Goal: Navigation & Orientation: Find specific page/section

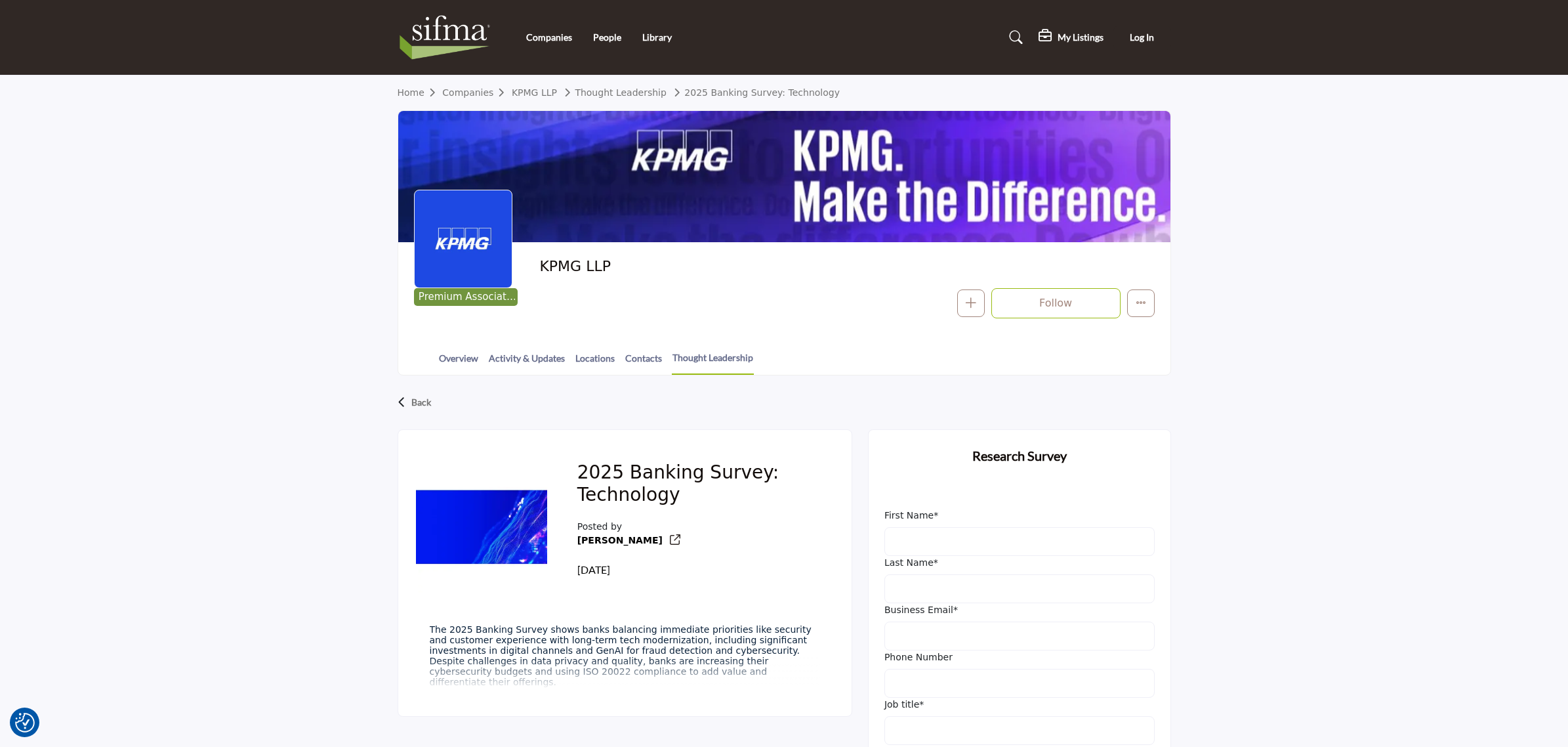
click at [1333, 378] on div "Back 2025 Banking Survey: Technology Posted by [PERSON_NAME] [DATE] First Name*" at bounding box center [784, 668] width 1568 height 585
click at [407, 401] on div "Back" at bounding box center [784, 402] width 773 height 34
click at [418, 399] on p "Back" at bounding box center [420, 403] width 20 height 24
click at [1149, 36] on span "Log In" at bounding box center [1142, 36] width 24 height 11
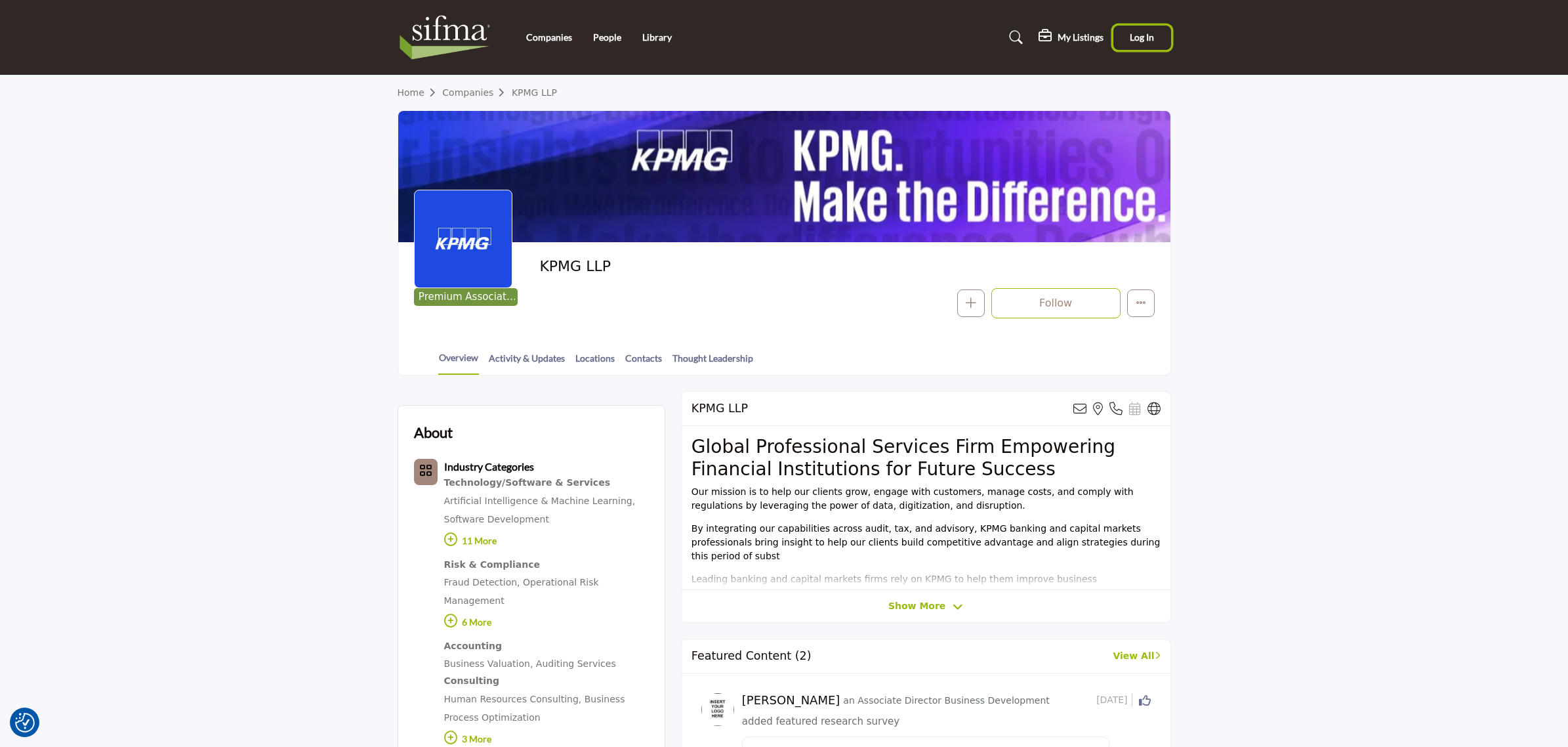
click at [1132, 31] on span "Log In" at bounding box center [1142, 36] width 24 height 11
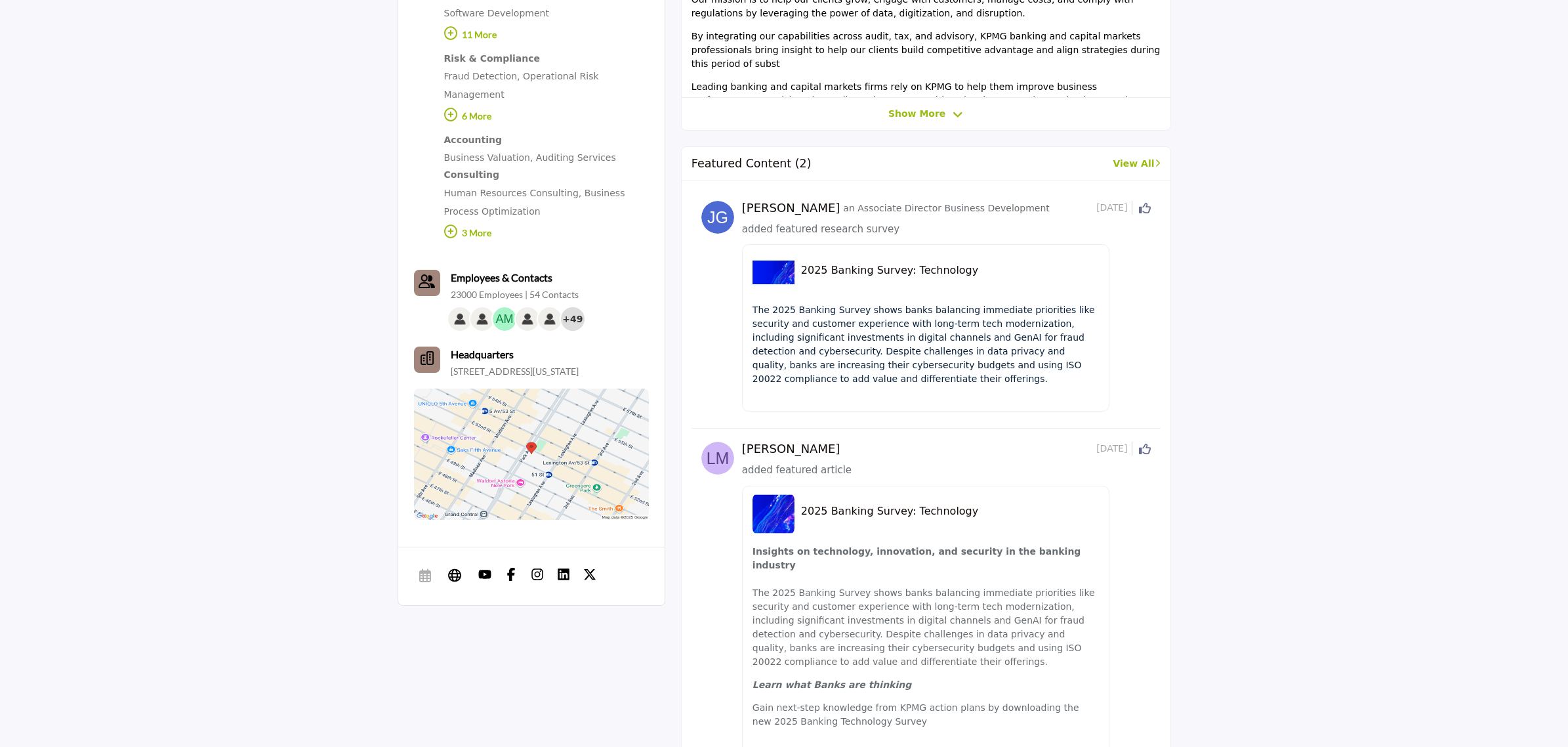
scroll to position [492, 0]
drag, startPoint x: 1132, startPoint y: 162, endPoint x: 1114, endPoint y: 183, distance: 27.7
click at [0, 0] on div at bounding box center [0, 0] width 0 height 0
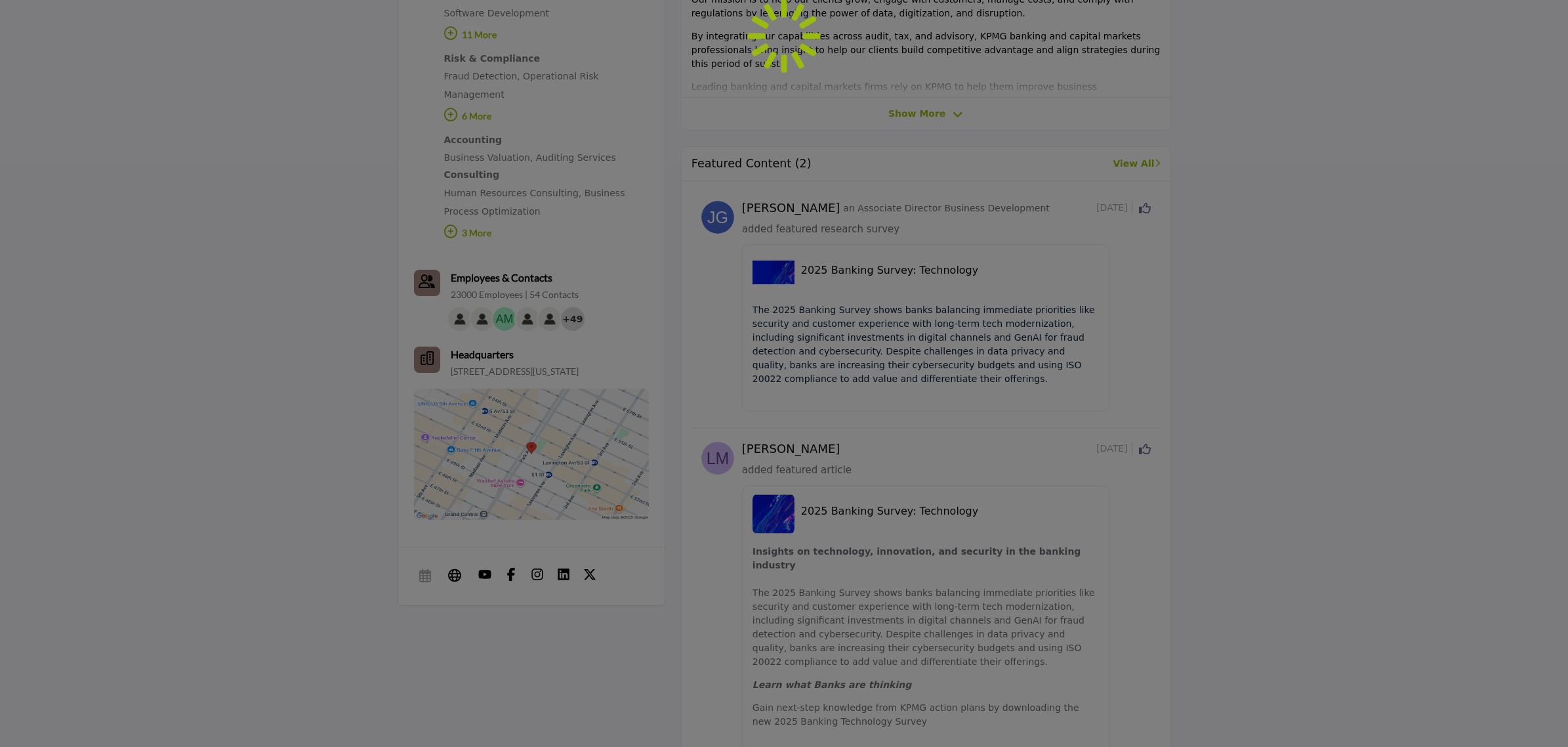
scroll to position [505, 0]
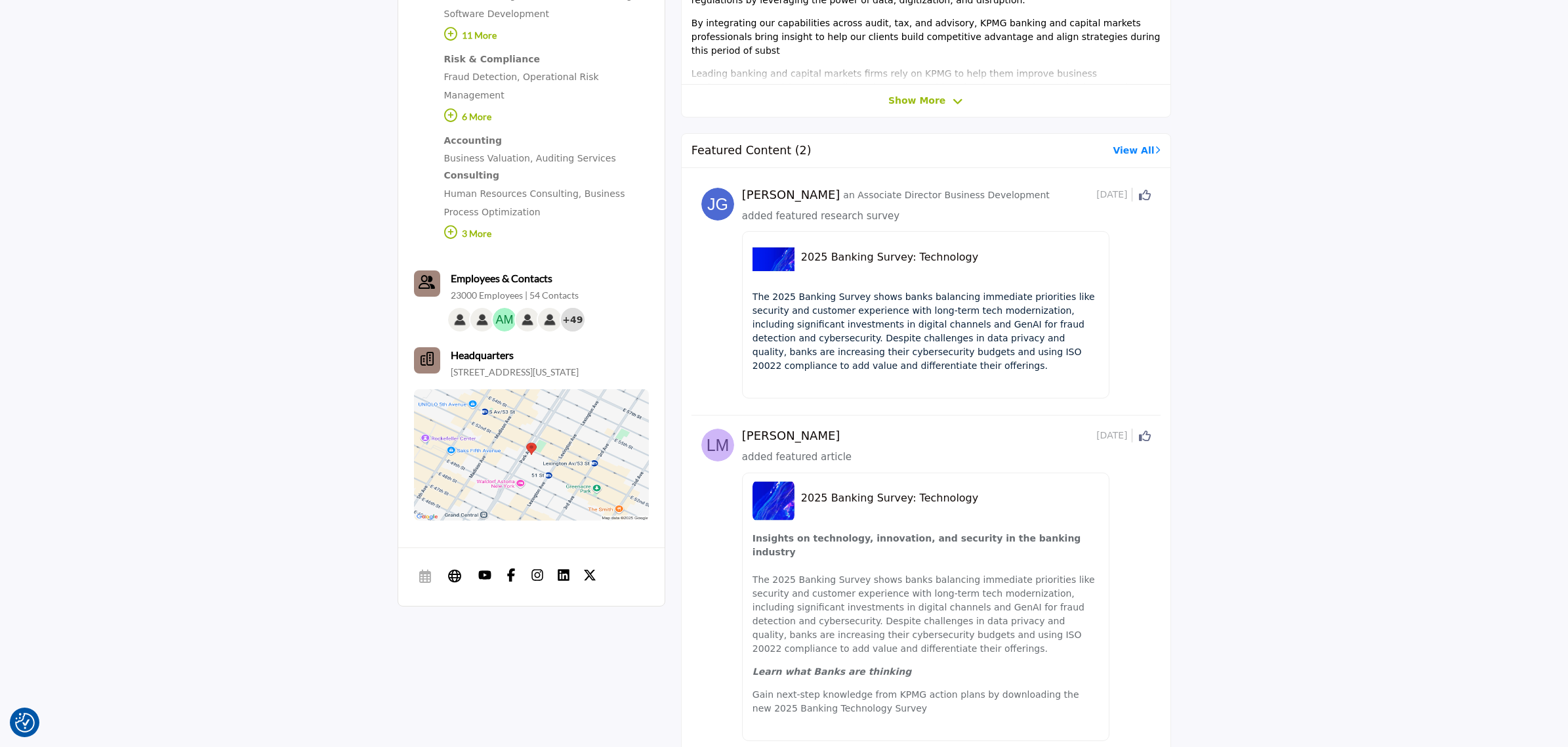
click at [1125, 153] on link "View All" at bounding box center [1136, 150] width 47 height 14
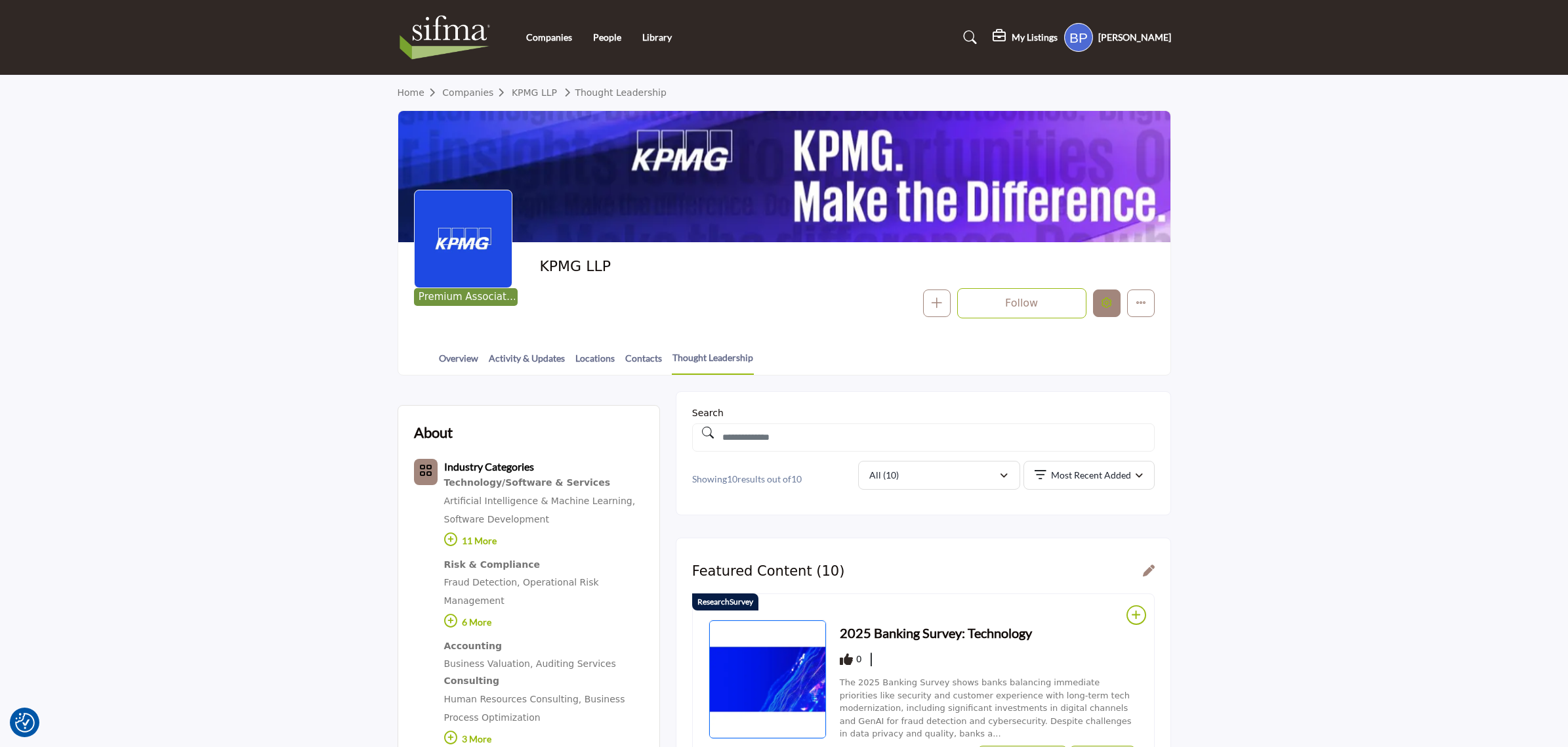
click at [1102, 308] on icon "Edit company" at bounding box center [1107, 302] width 10 height 10
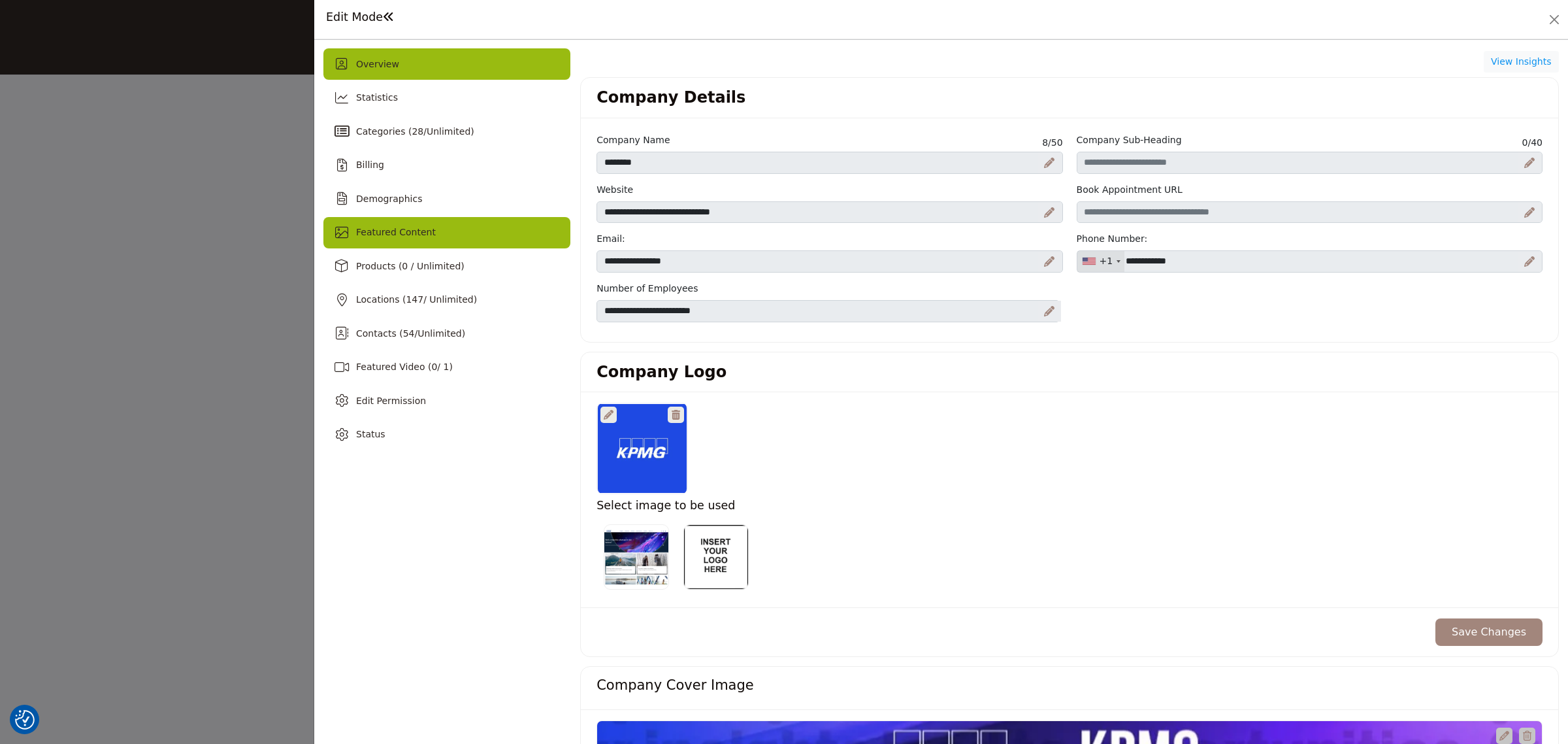
click at [450, 236] on div "Featured Content" at bounding box center [447, 232] width 247 height 31
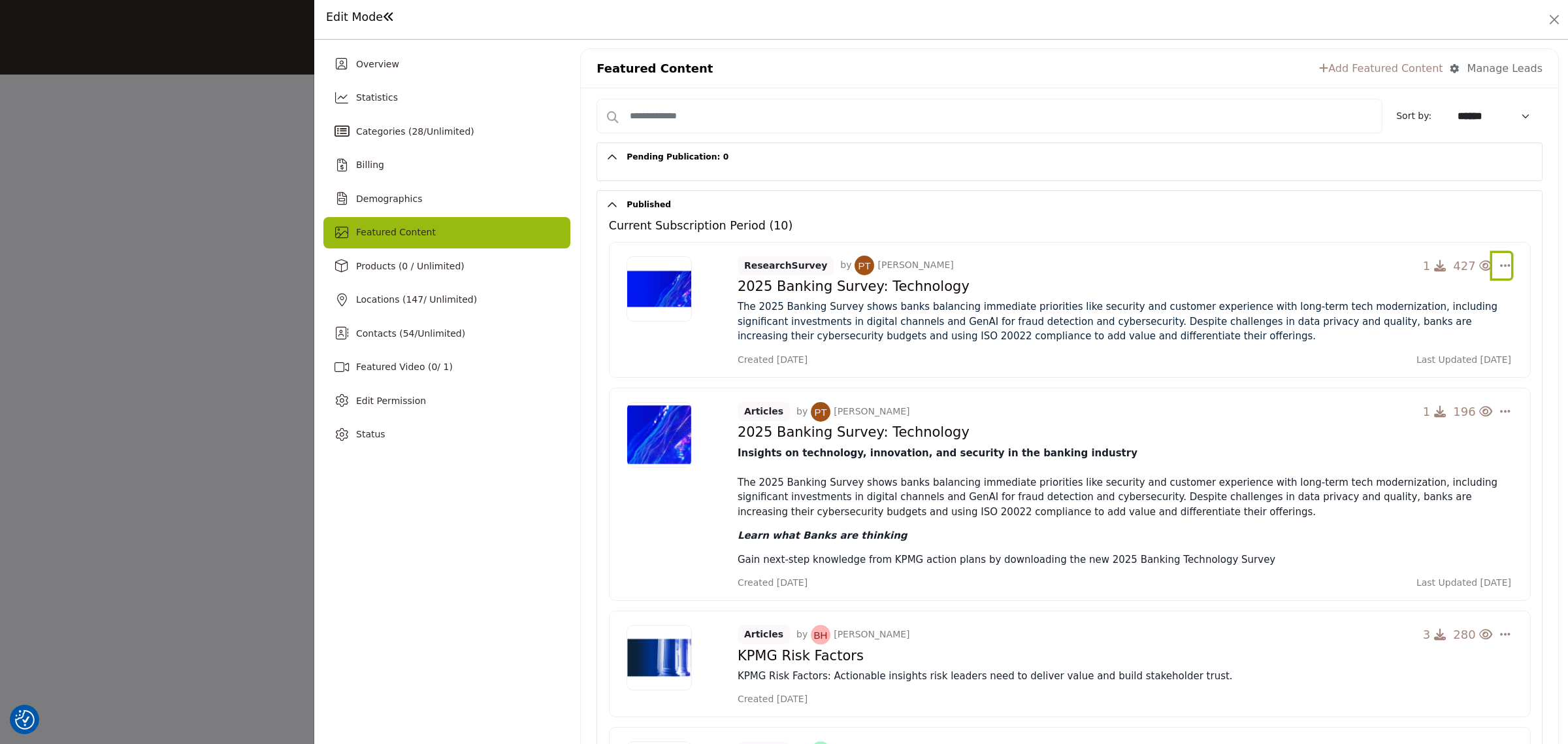
click at [1492, 264] on button "Select Dropdown Options" at bounding box center [1502, 266] width 19 height 26
click at [1396, 394] on link "Edit" at bounding box center [1440, 392] width 160 height 24
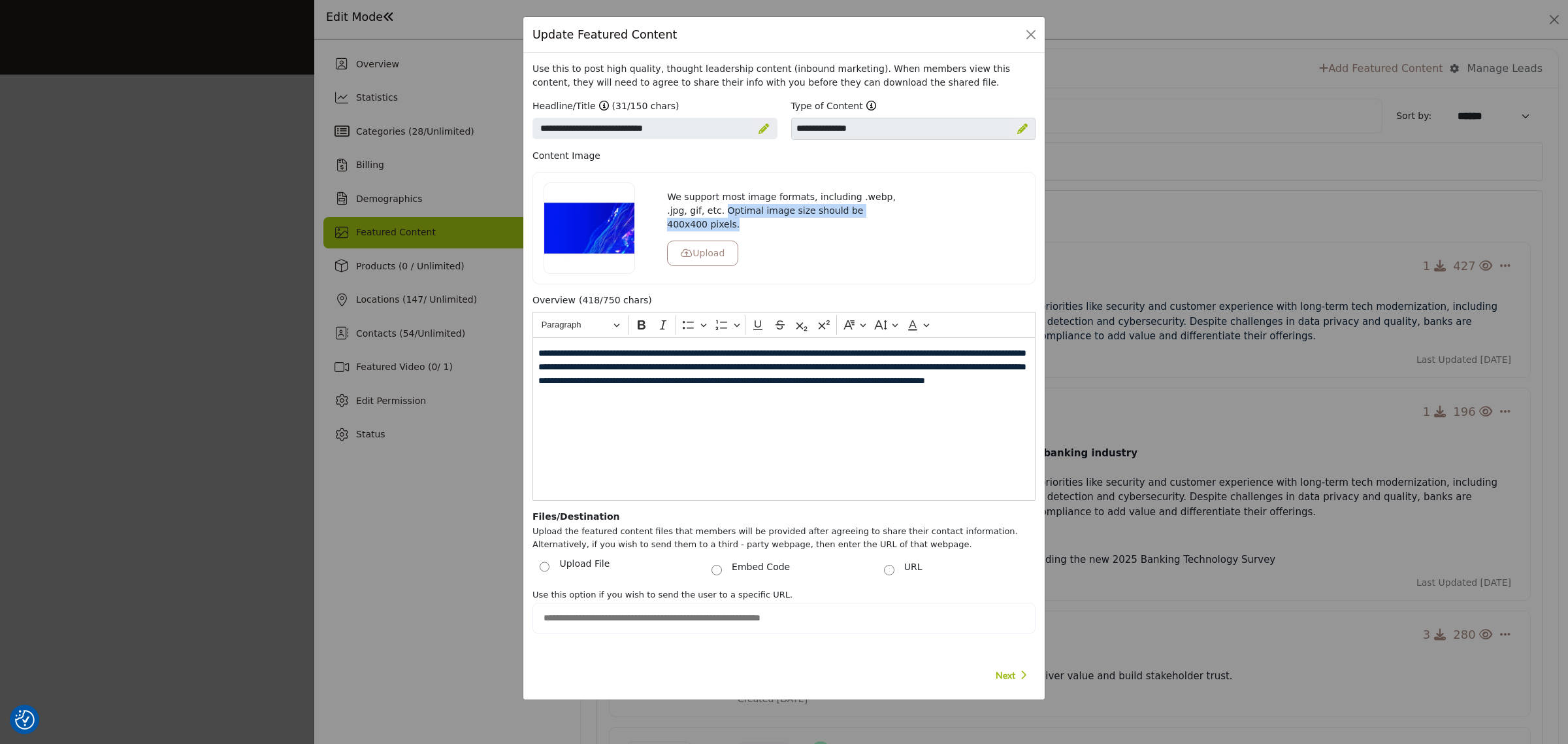
drag, startPoint x: 893, startPoint y: 217, endPoint x: 701, endPoint y: 217, distance: 192.0
click at [701, 217] on p "We support most image formats, including .webp, .jpg, gif, etc. Optimal image s…" at bounding box center [784, 210] width 234 height 41
copy p "Optimal image size should be 400x400 pixels."
click at [822, 217] on p "We support most image formats, including .webp, .jpg, gif, etc. Optimal image s…" at bounding box center [784, 210] width 234 height 41
drag, startPoint x: 884, startPoint y: 223, endPoint x: 658, endPoint y: 196, distance: 227.6
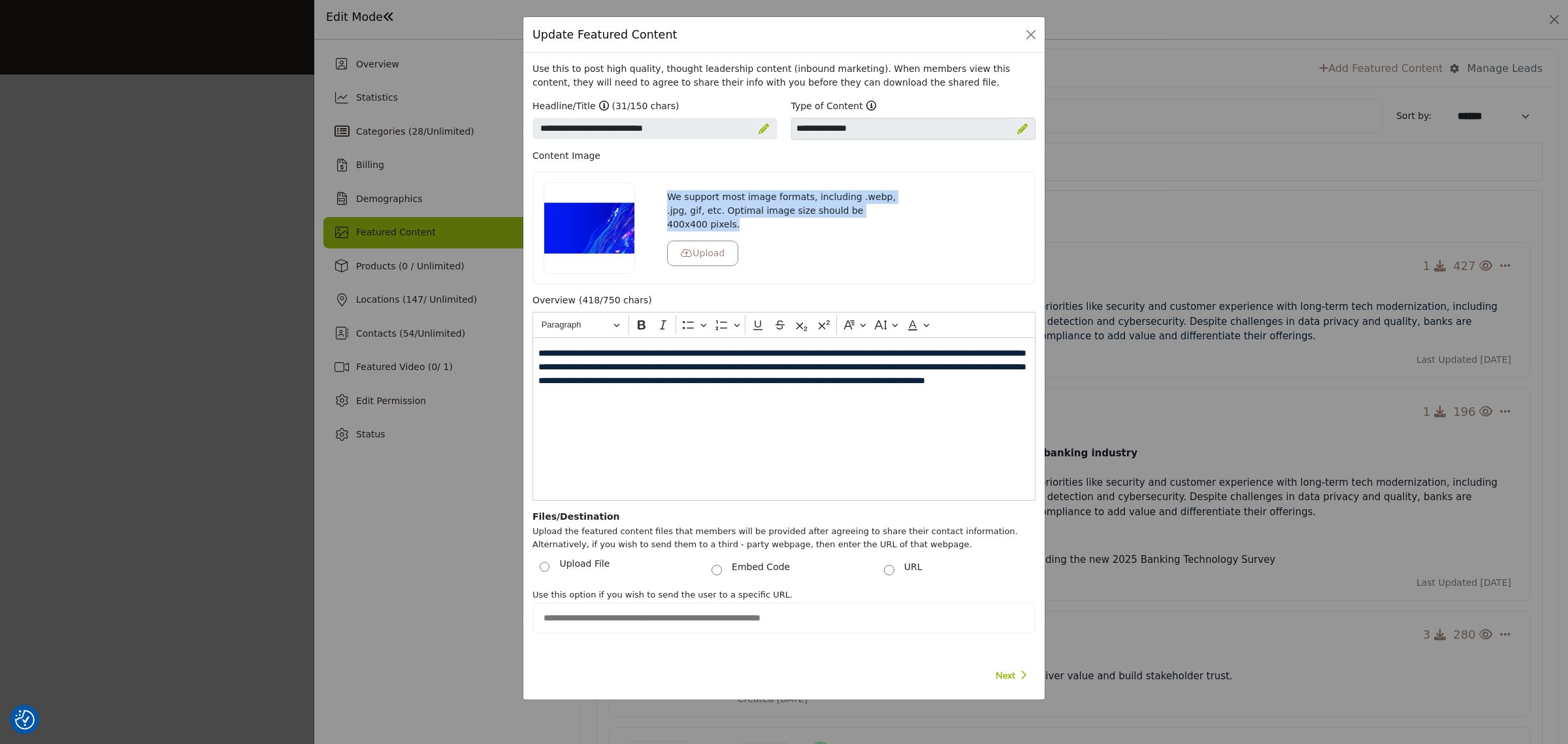
click at [658, 196] on div "We support most image formats, including .webp, .jpg, gif, etc. Optimal image s…" at bounding box center [784, 228] width 495 height 92
copy div "We support most image formats, including .webp, .jpg, gif, etc. Optimal image s…"
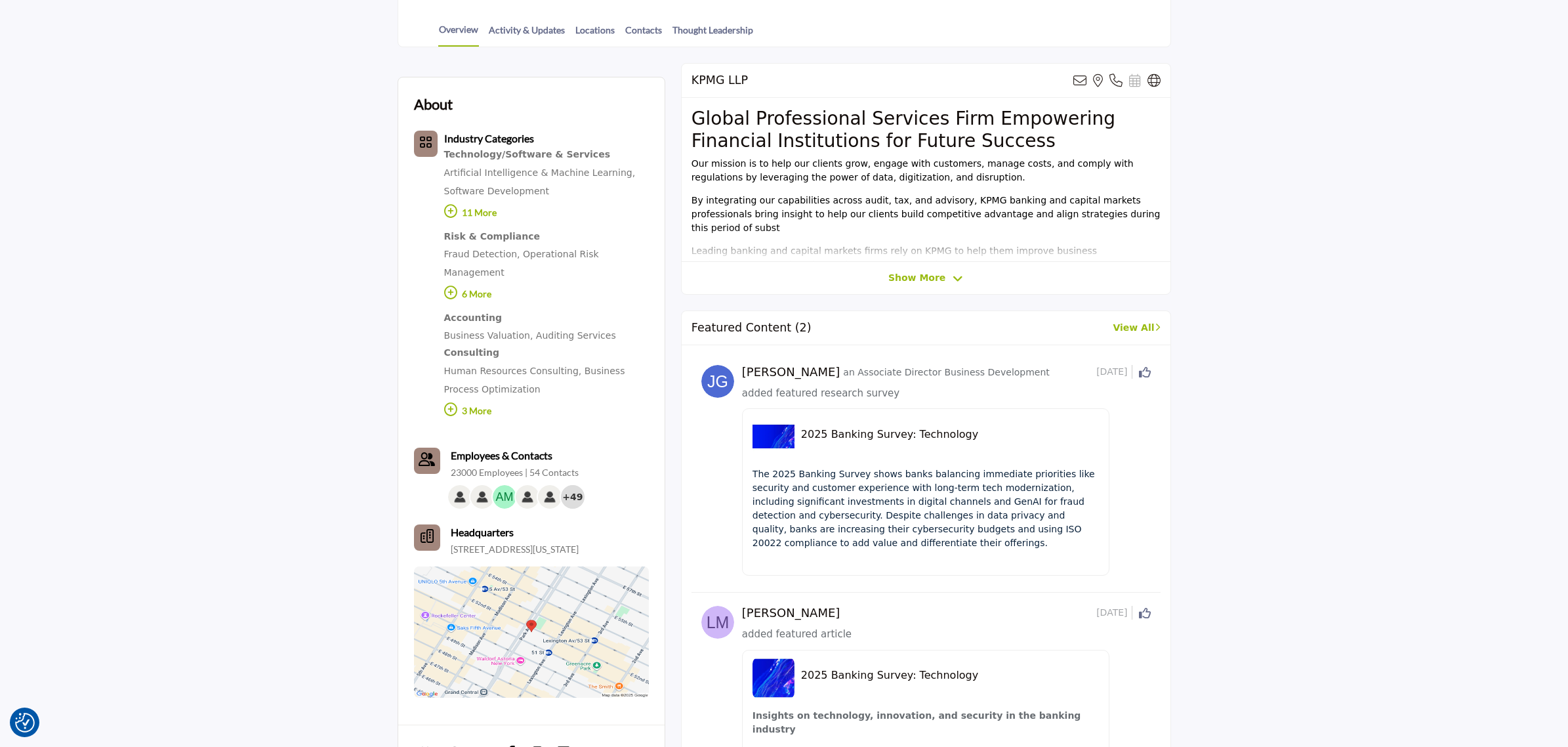
scroll to position [492, 0]
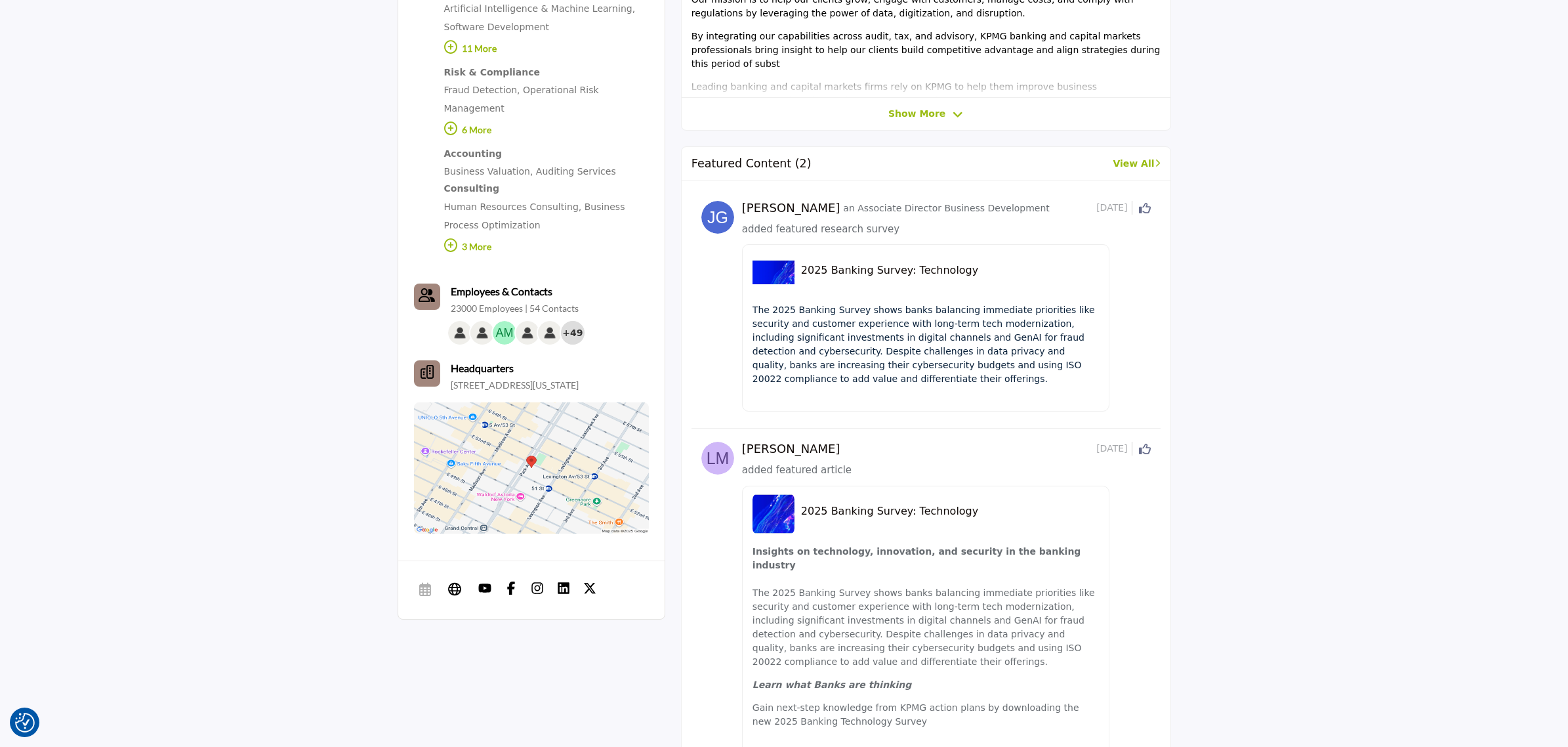
click at [858, 297] on div "2025 Banking Survey: Technology The 2025 Banking Survey shows banks balancing i…" at bounding box center [926, 328] width 368 height 168
